Goal: Information Seeking & Learning: Learn about a topic

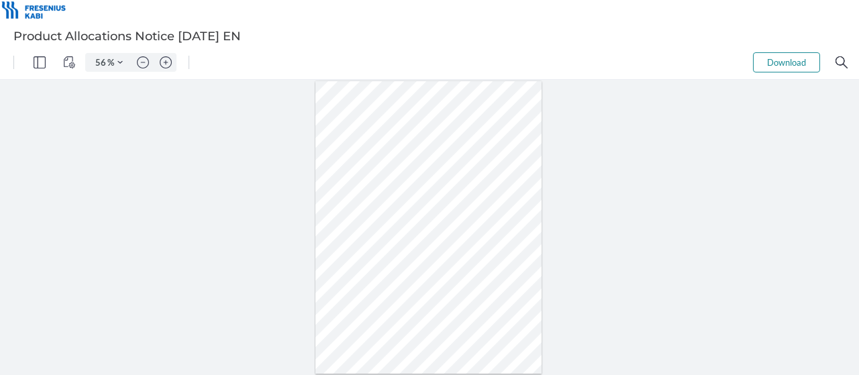
click at [179, 126] on div at bounding box center [429, 227] width 859 height 295
click at [165, 64] on img "Zoom in" at bounding box center [166, 62] width 12 height 12
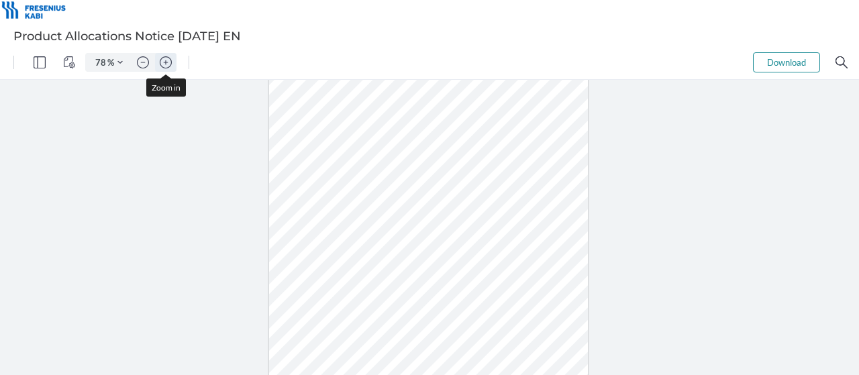
click at [165, 64] on img "Zoom in" at bounding box center [166, 62] width 12 height 12
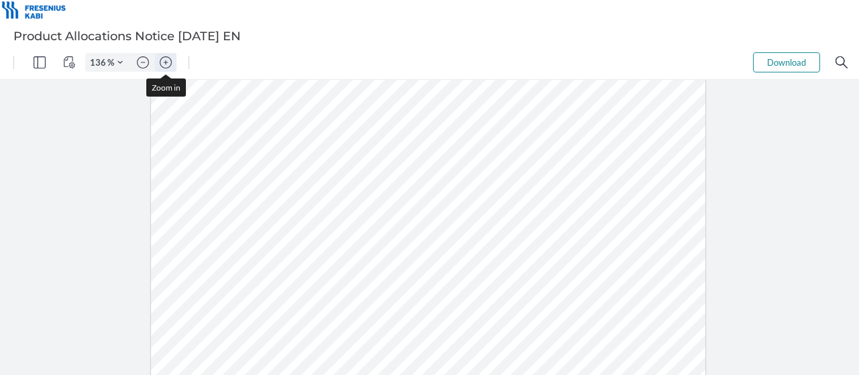
click at [165, 64] on img "Zoom in" at bounding box center [166, 62] width 12 height 12
type input "211"
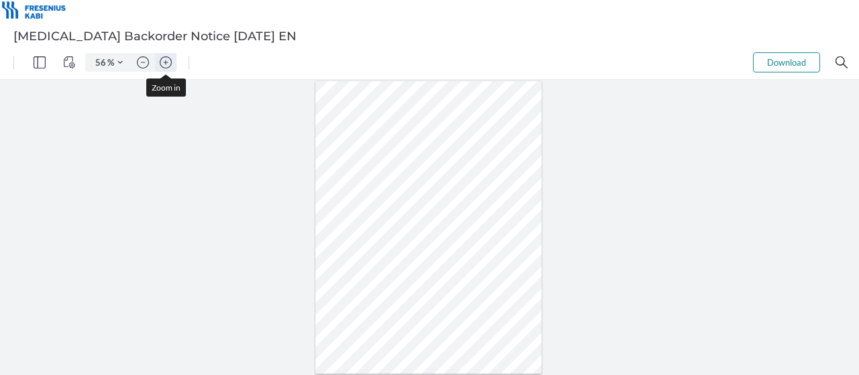
click at [168, 60] on img "Zoom in" at bounding box center [166, 62] width 12 height 12
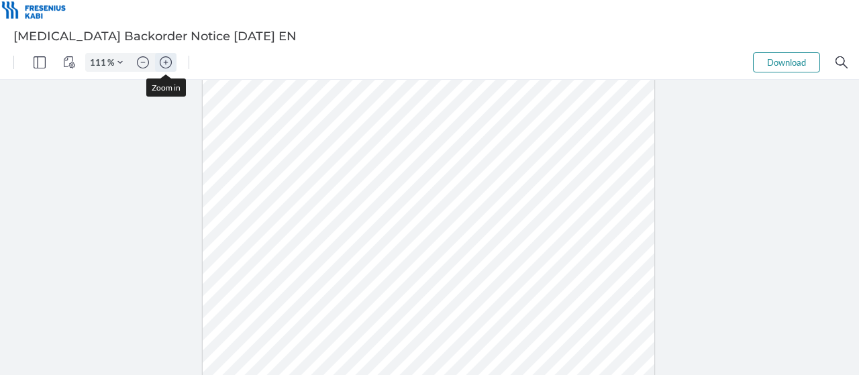
click at [168, 60] on img "Zoom in" at bounding box center [166, 62] width 12 height 12
type input "161"
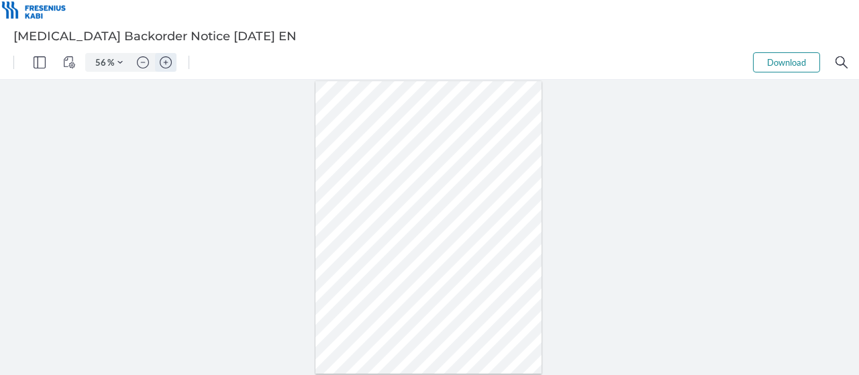
click at [165, 60] on img "Zoom in" at bounding box center [166, 62] width 12 height 12
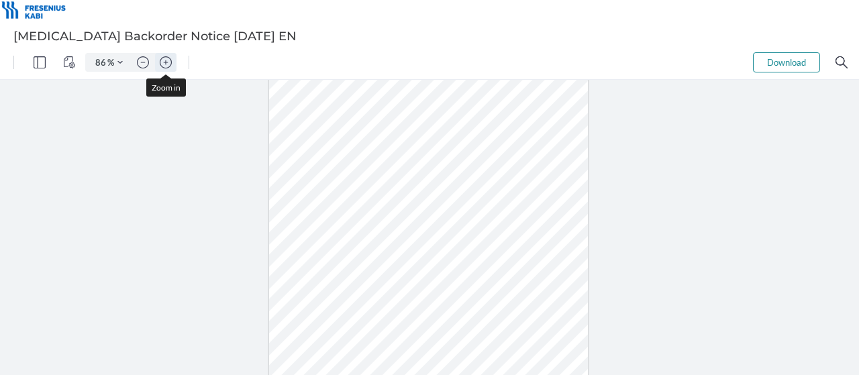
click at [165, 60] on img "Zoom in" at bounding box center [166, 62] width 12 height 12
type input "136"
